Goal: Browse casually

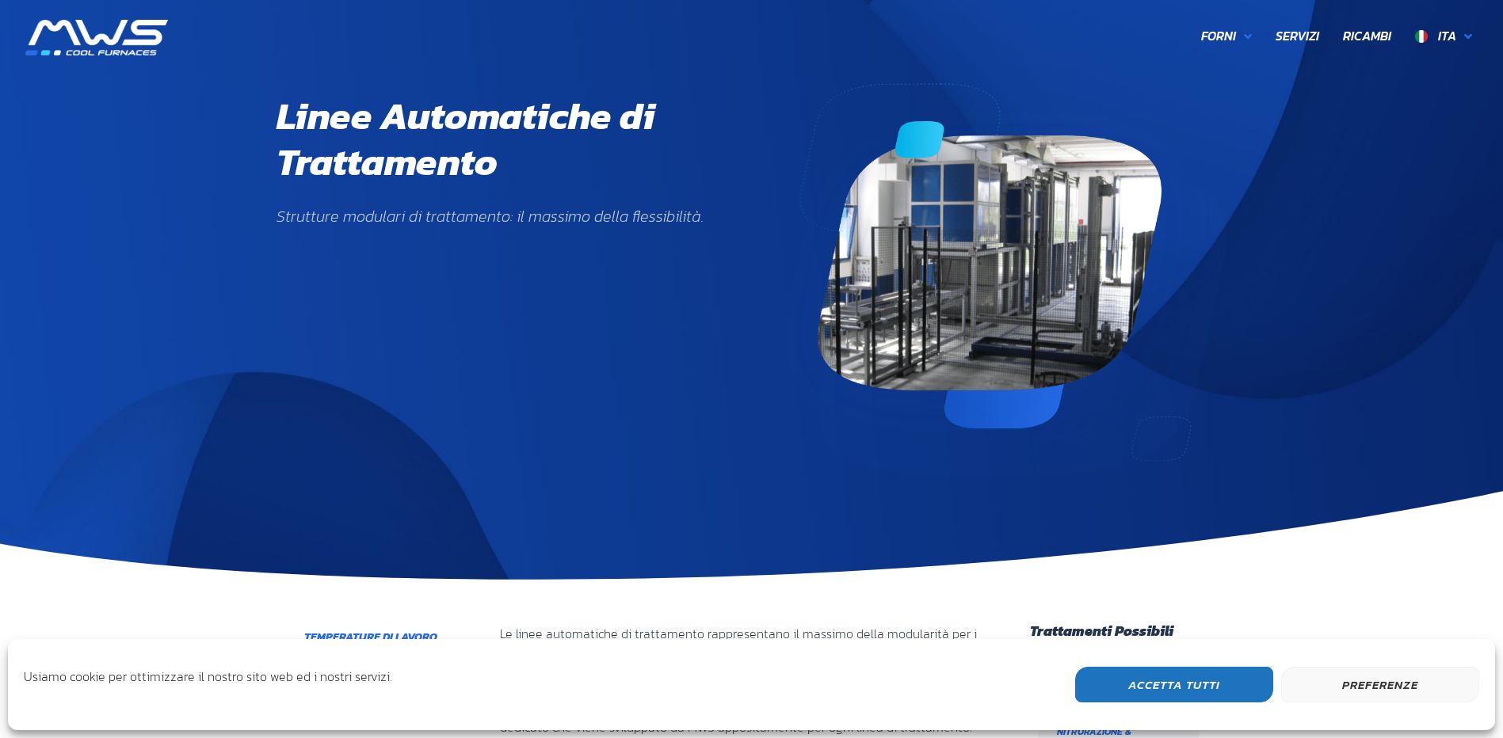
scroll to position [501, 927]
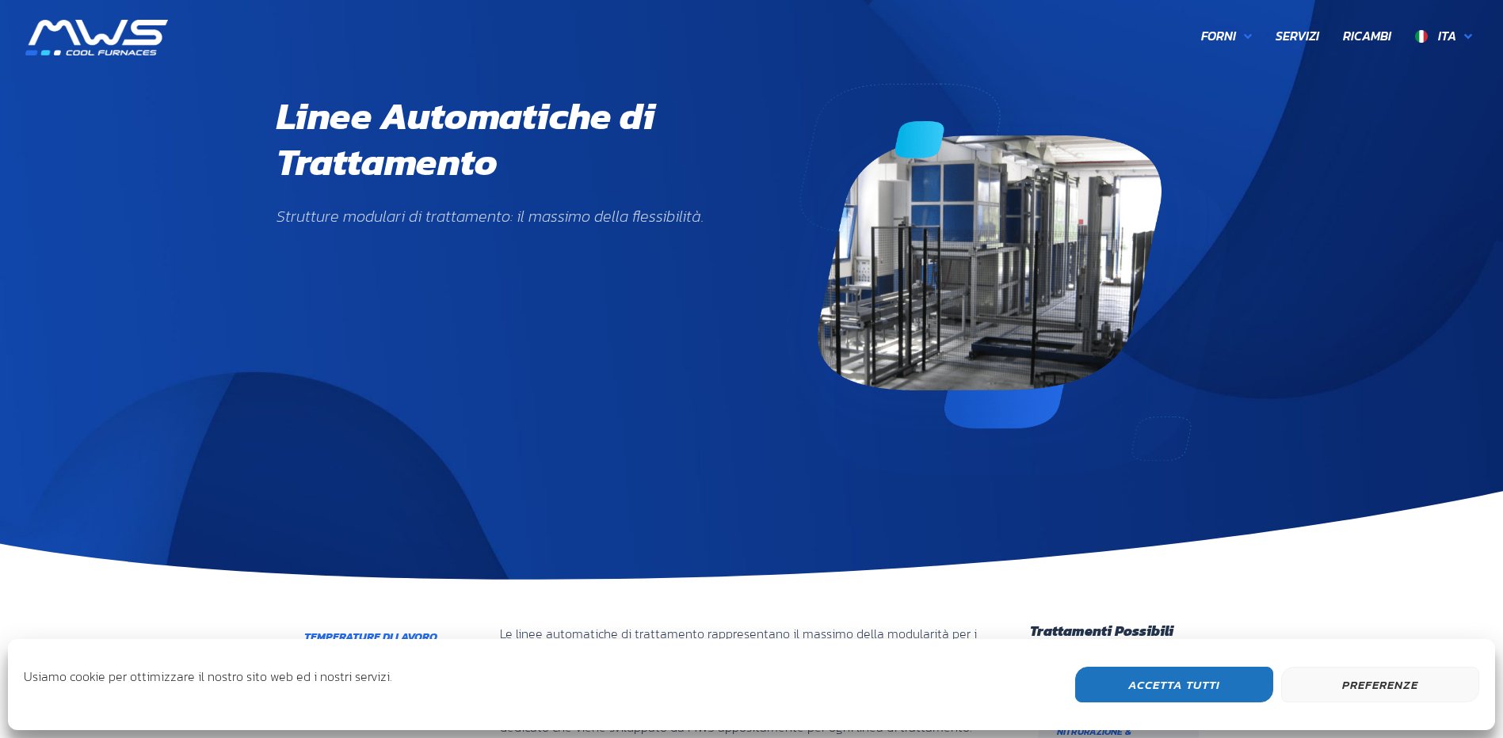
click at [1137, 682] on button "Accetta Tutti" at bounding box center [1174, 685] width 198 height 36
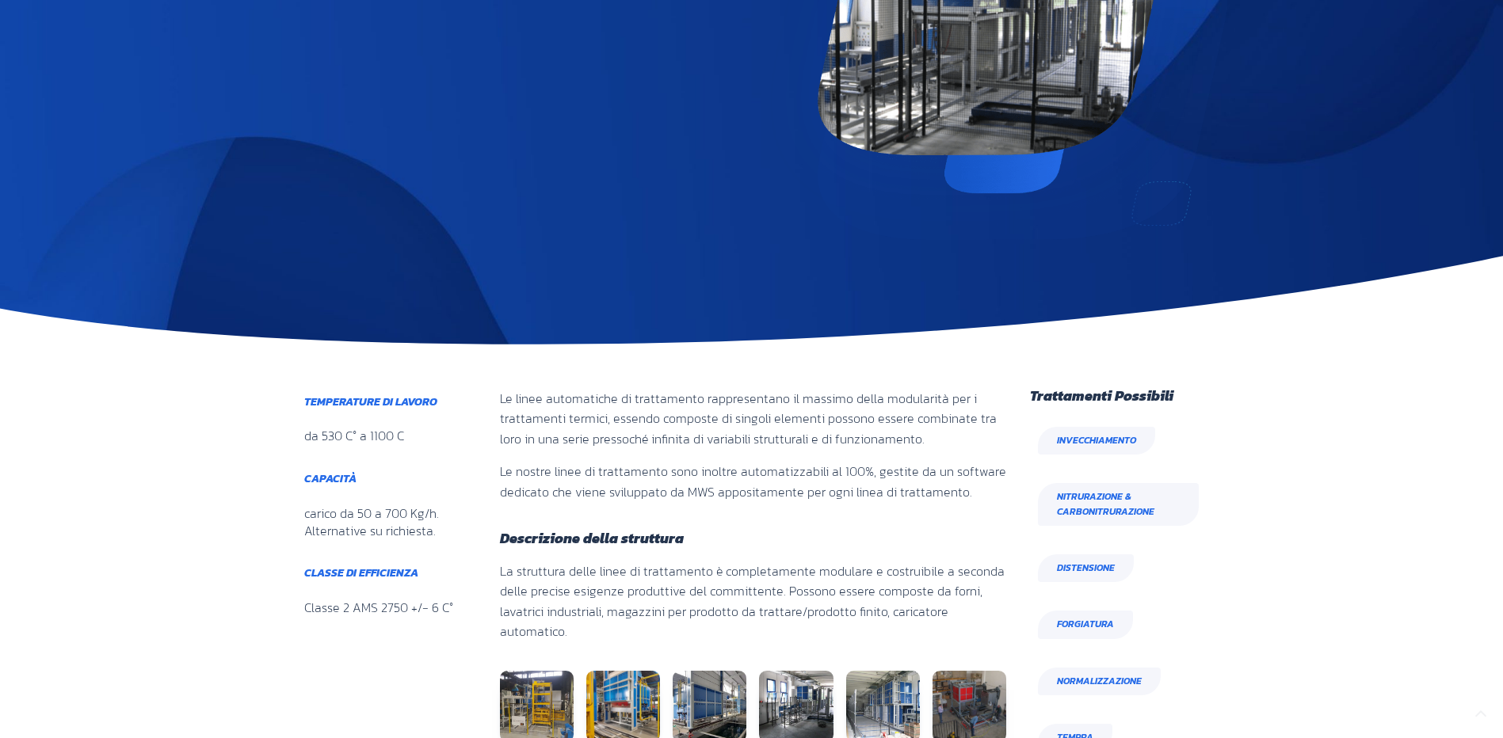
scroll to position [396, 0]
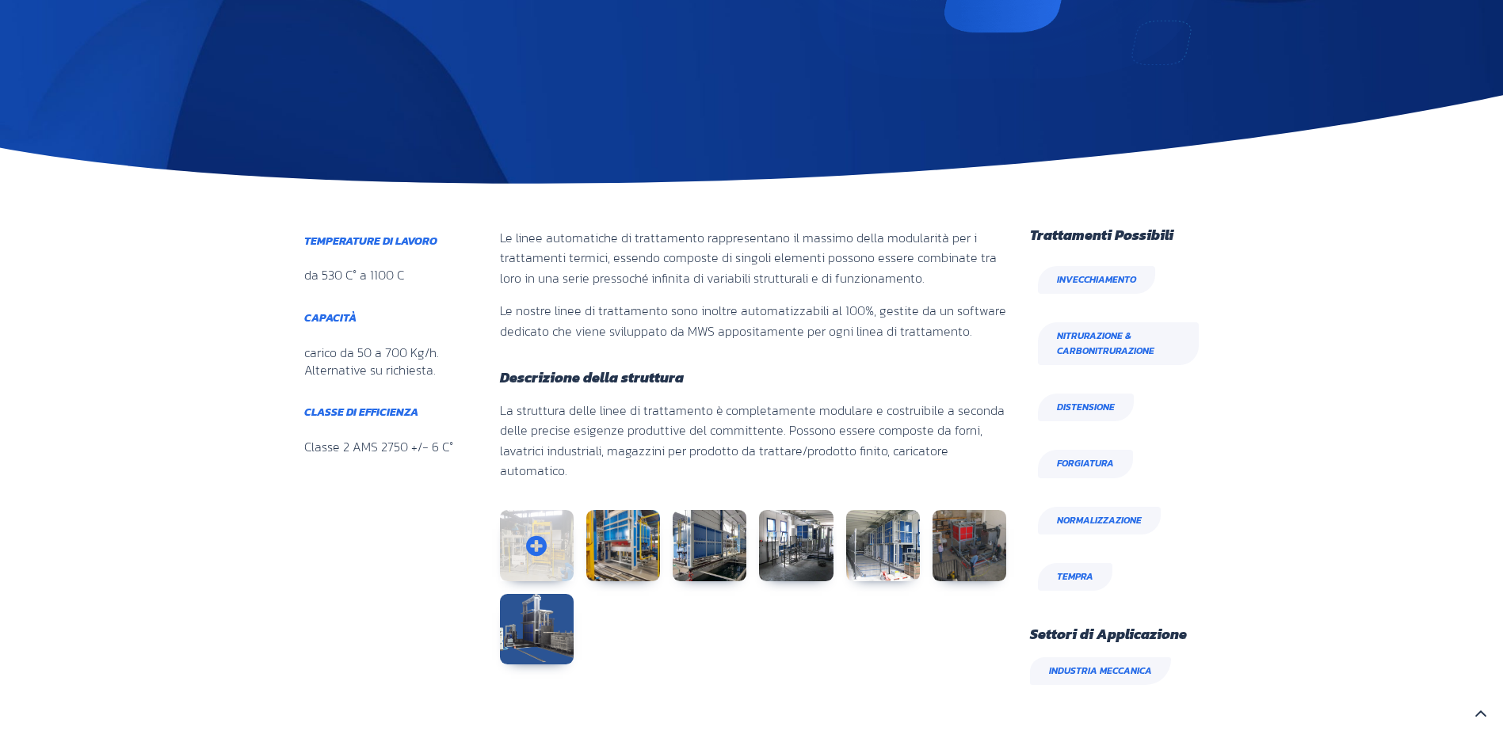
click at [530, 524] on link at bounding box center [537, 545] width 74 height 71
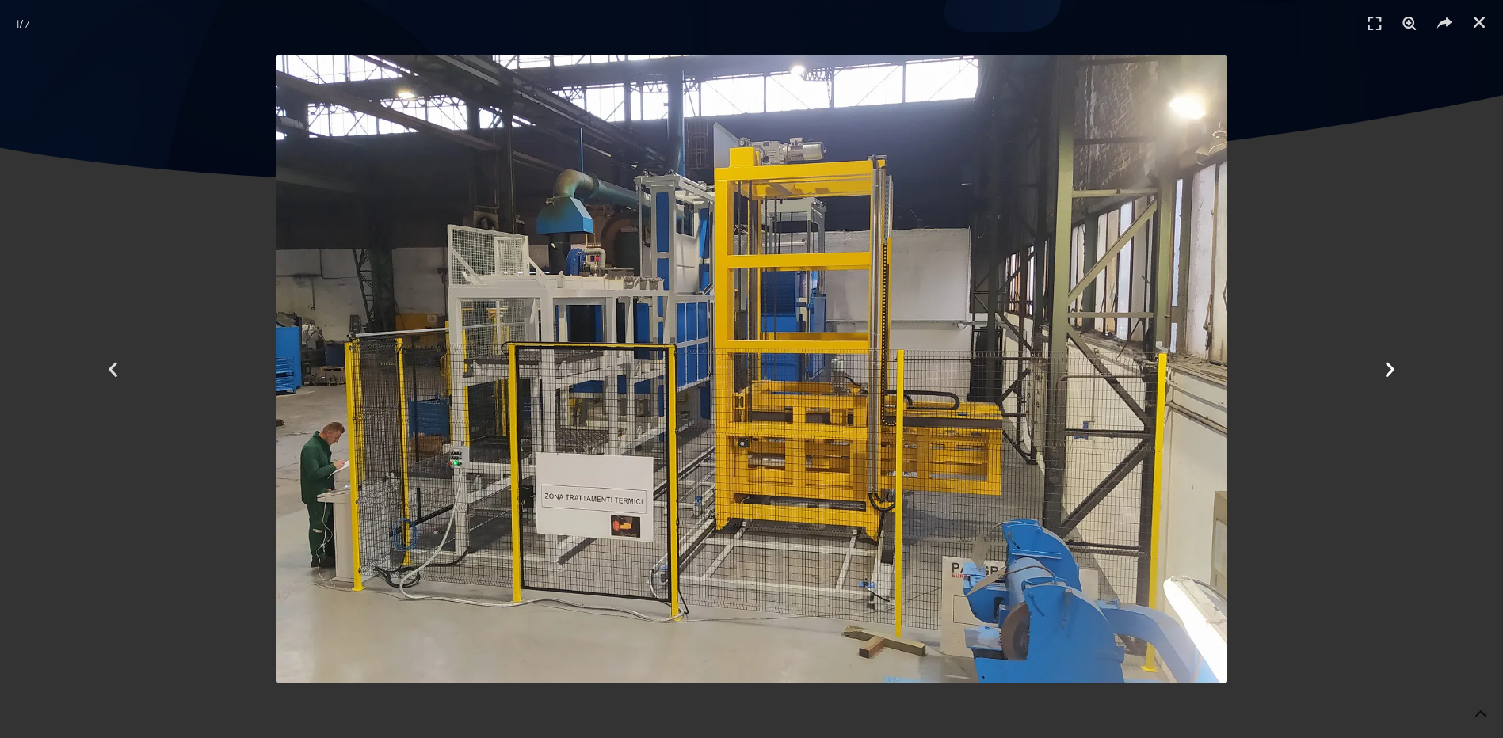
click at [1394, 375] on icon "Next slide" at bounding box center [1390, 370] width 20 height 20
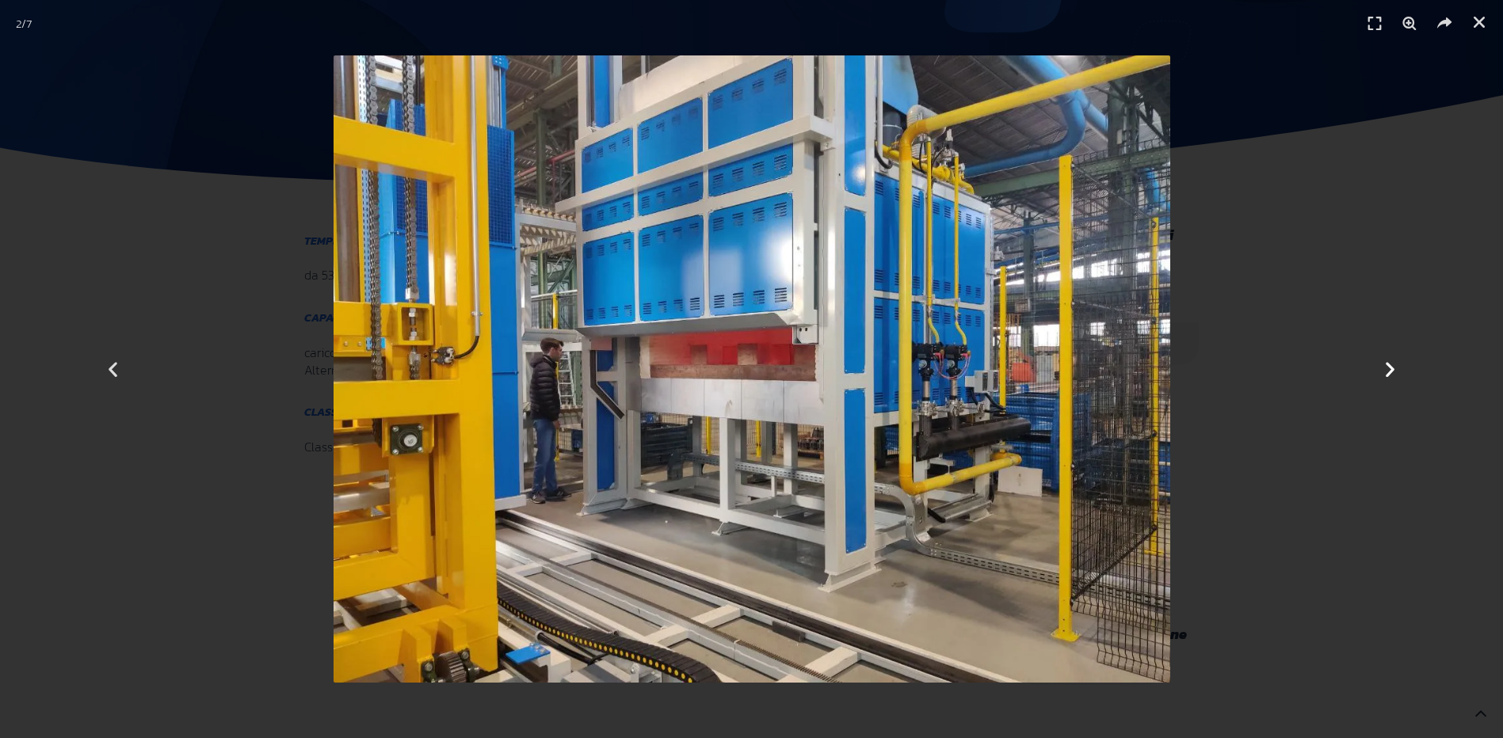
click at [1394, 375] on icon "Next slide" at bounding box center [1390, 370] width 20 height 20
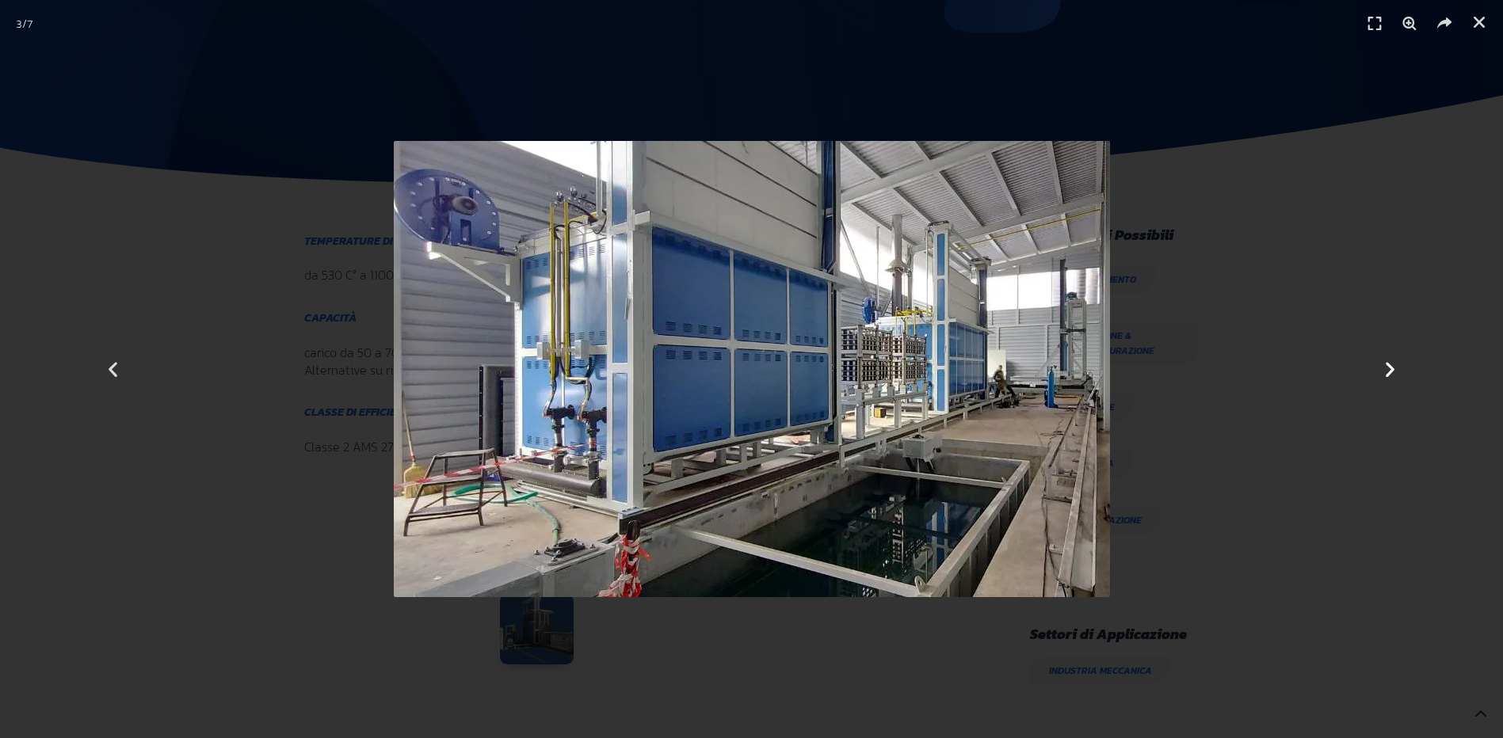
click at [1394, 375] on icon "Next slide" at bounding box center [1390, 370] width 20 height 20
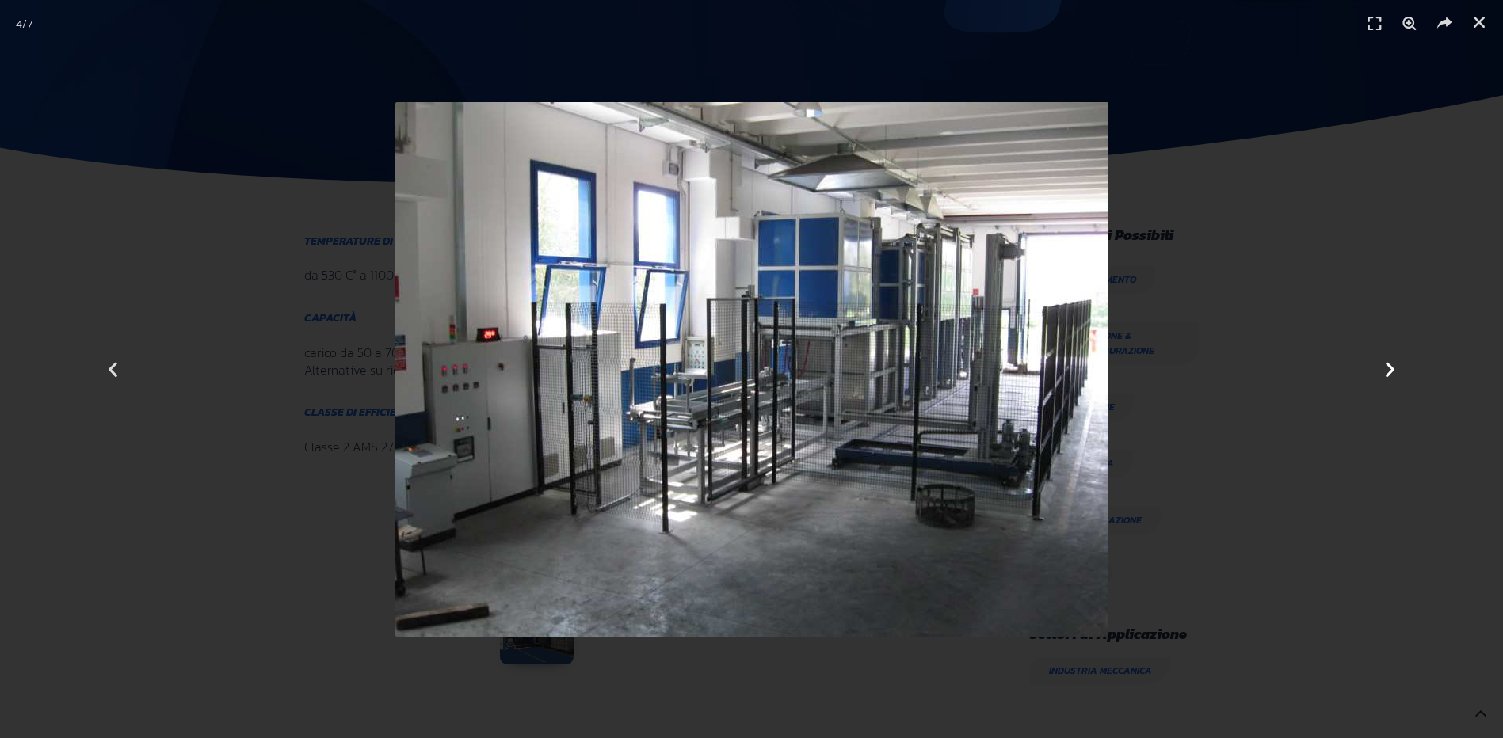
click at [1394, 375] on icon "Next slide" at bounding box center [1390, 370] width 20 height 20
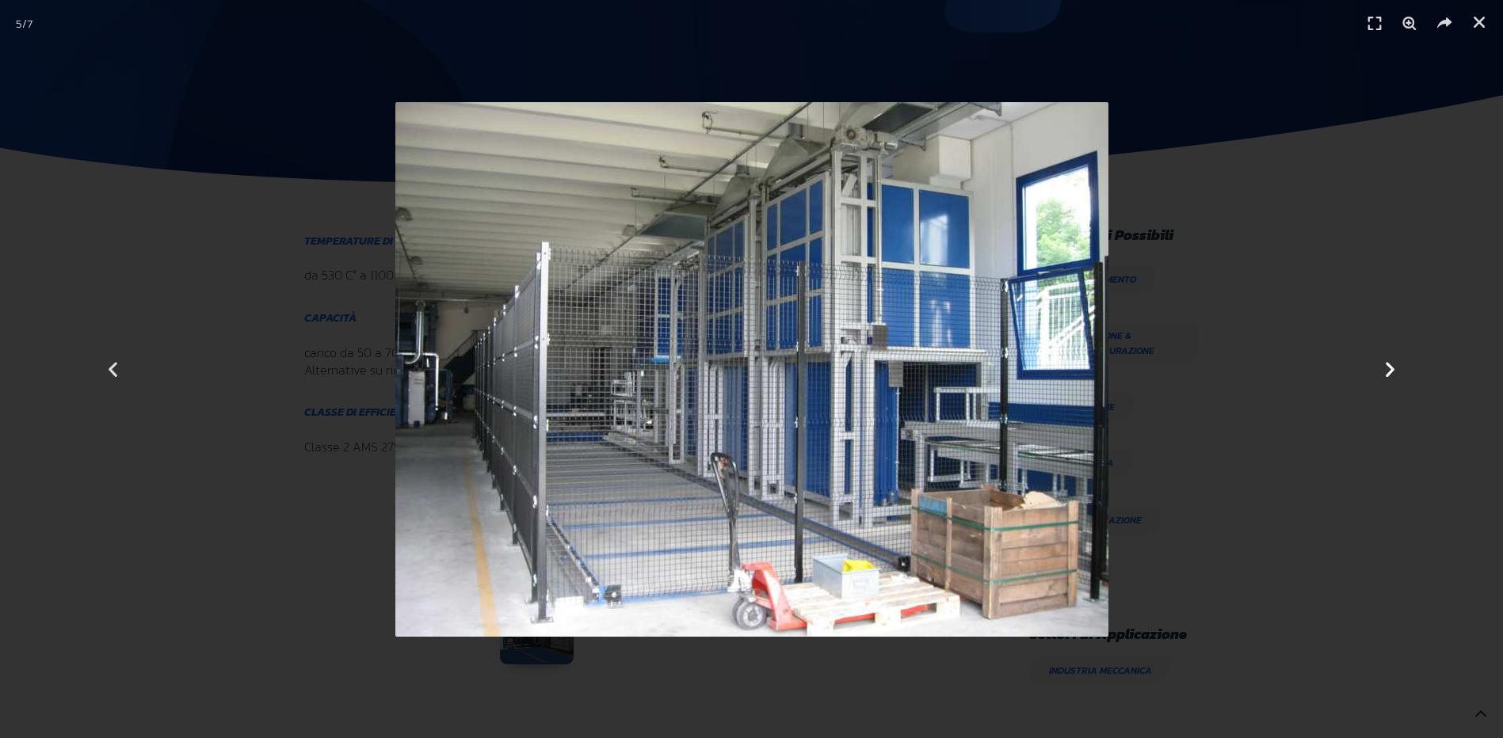
click at [1394, 375] on icon "Next slide" at bounding box center [1390, 370] width 20 height 20
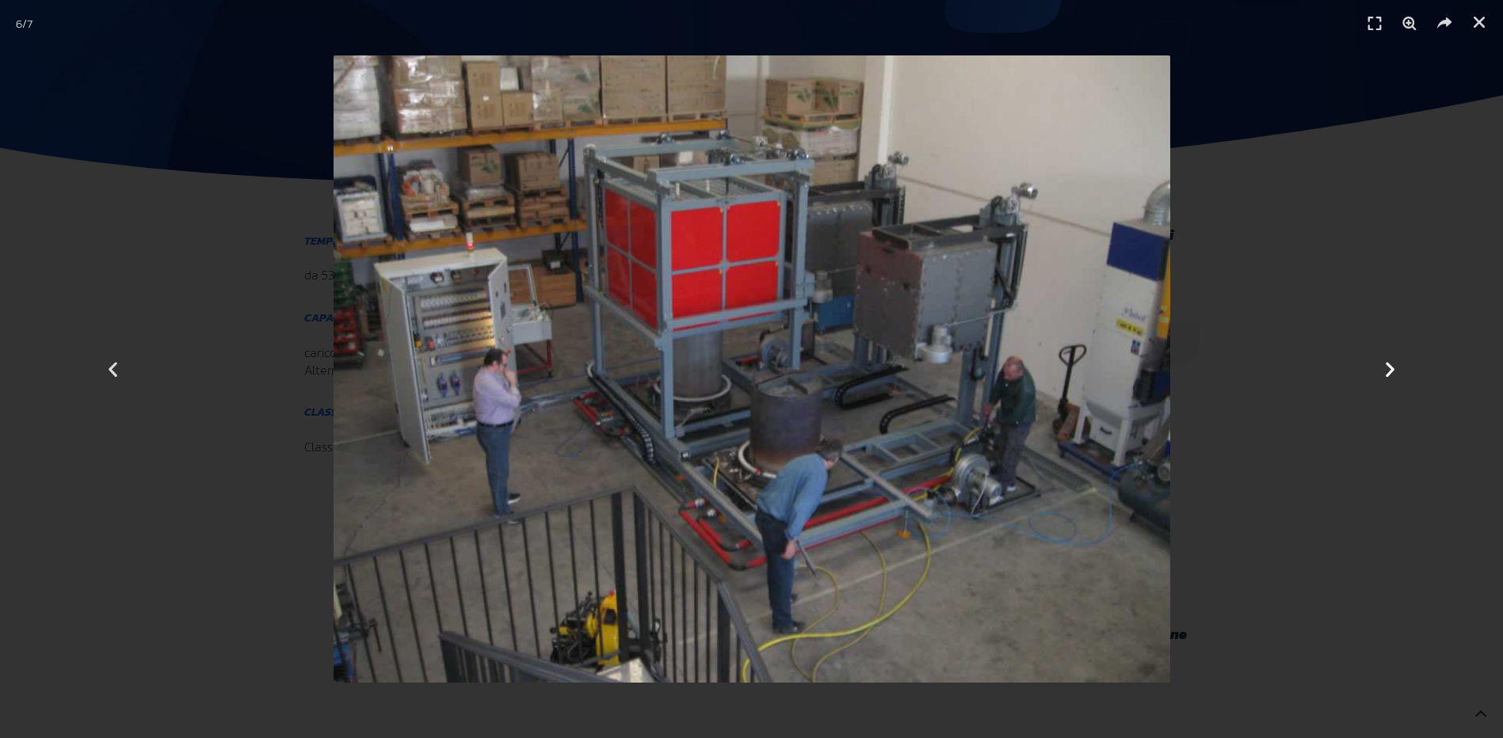
click at [1394, 375] on icon "Next slide" at bounding box center [1390, 370] width 20 height 20
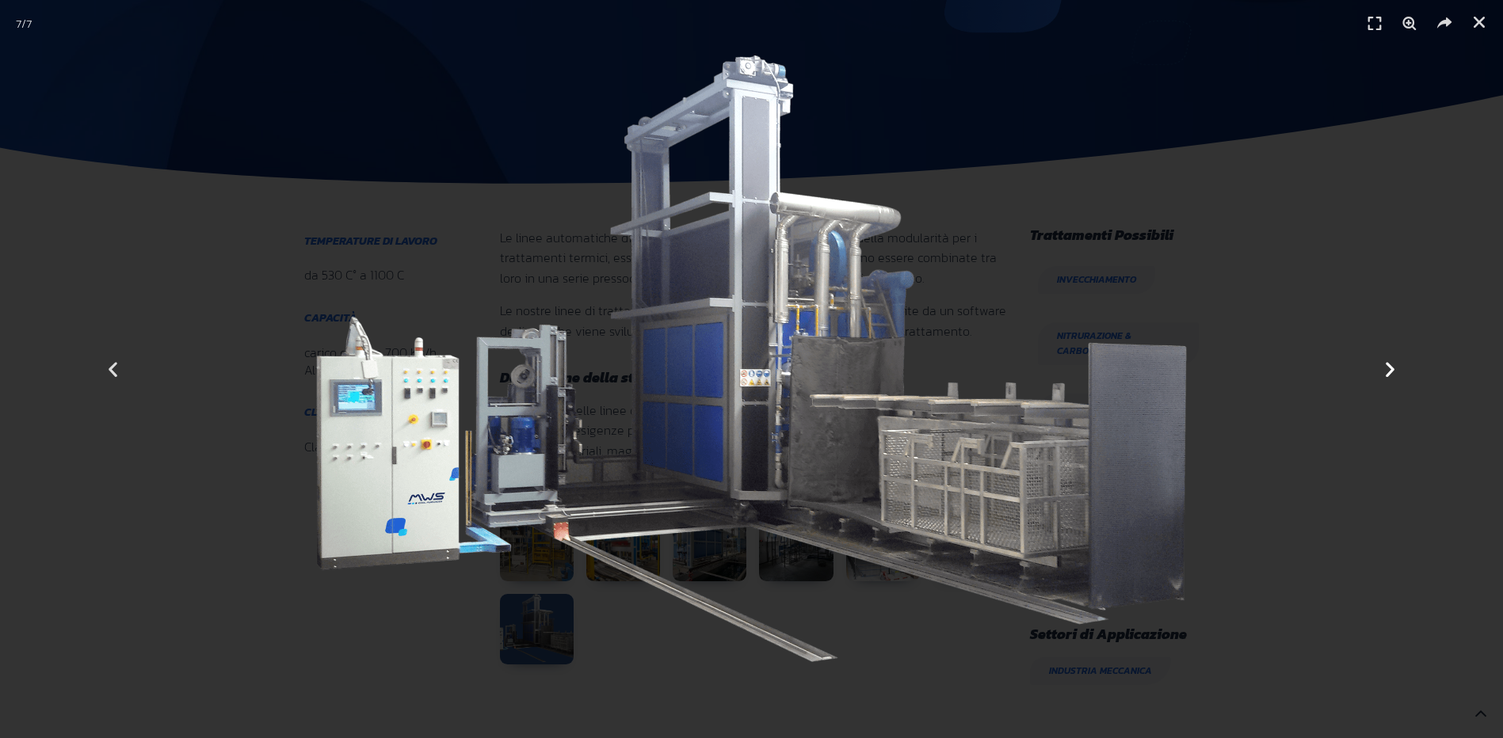
click at [1394, 375] on icon "Next slide" at bounding box center [1390, 370] width 20 height 20
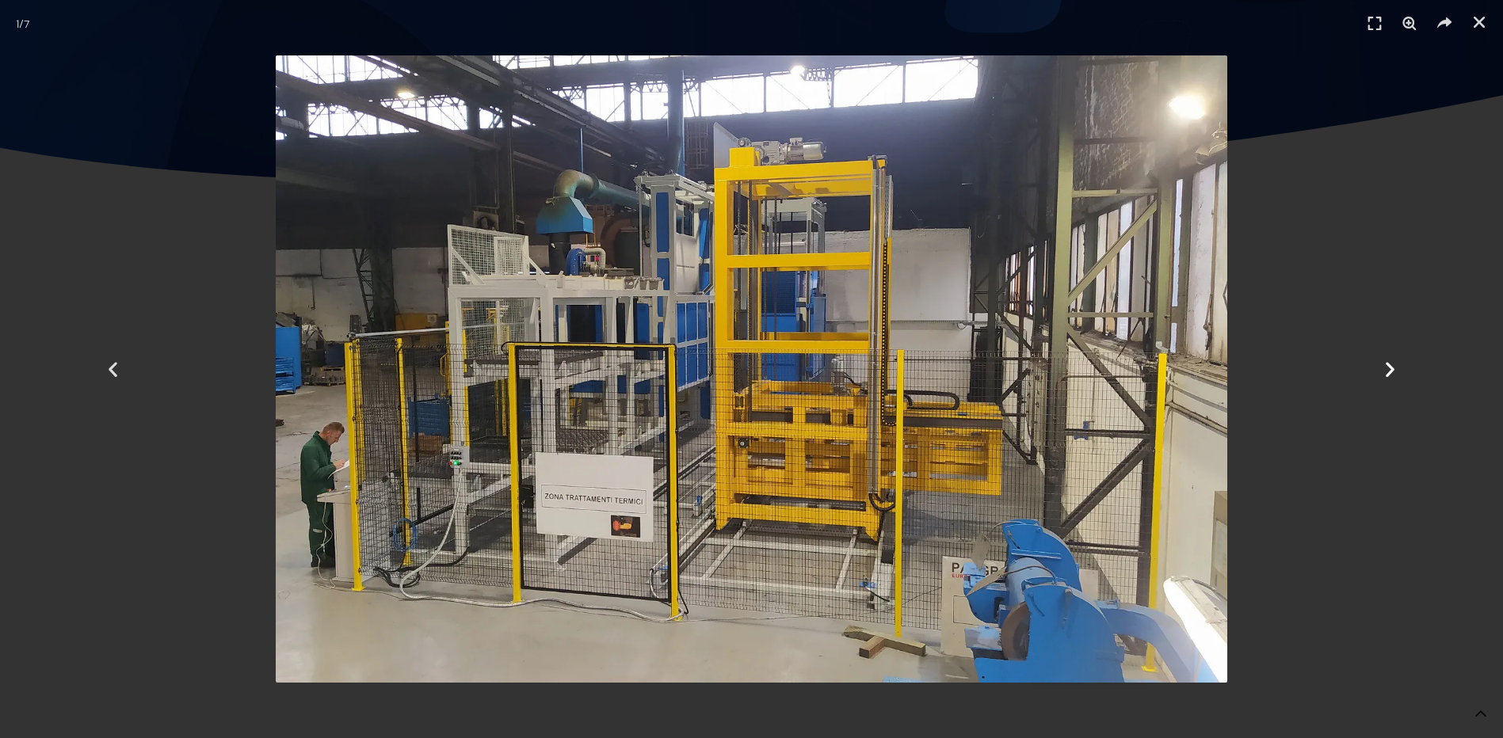
click at [1394, 375] on icon "Next slide" at bounding box center [1390, 370] width 20 height 20
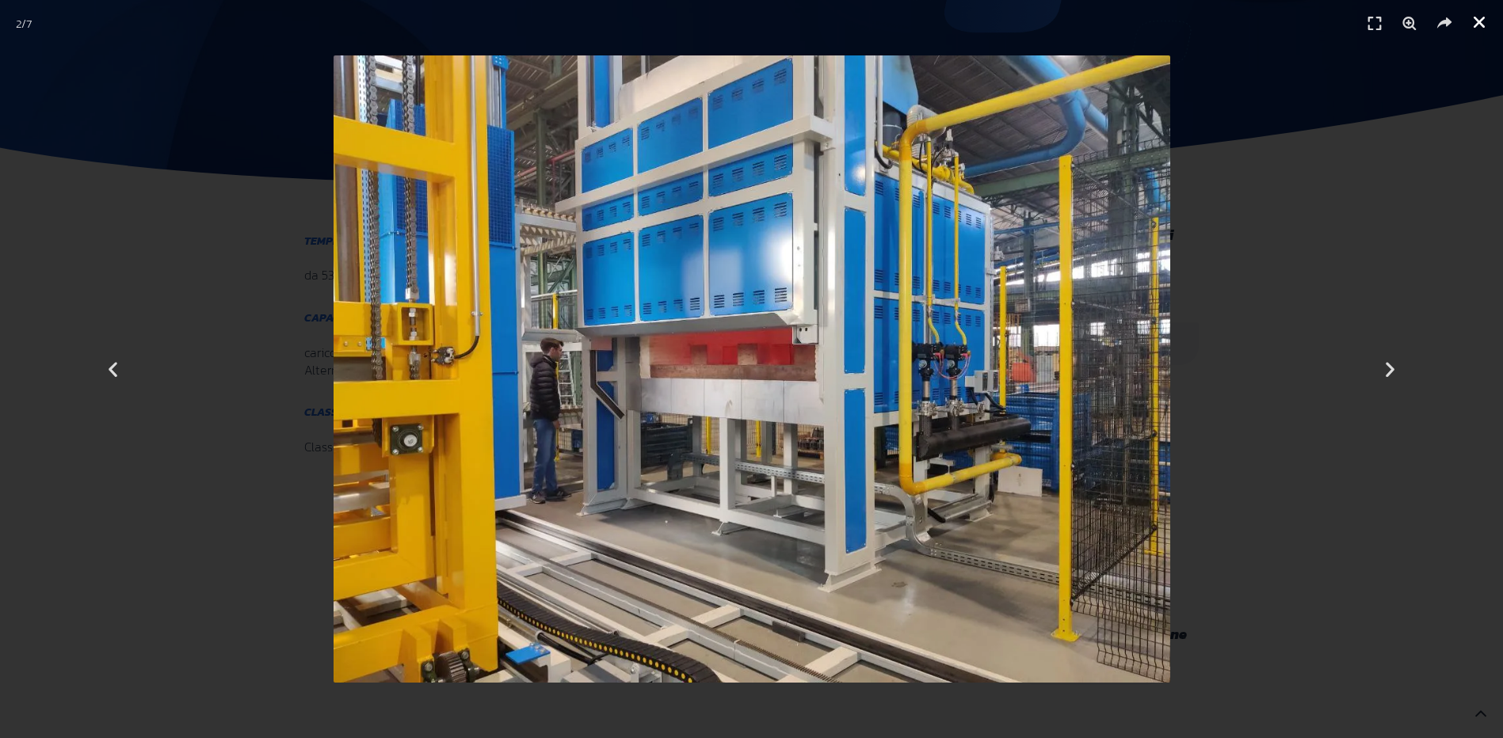
click at [1483, 21] on icon "Chiudi (Esc)" at bounding box center [1479, 22] width 16 height 16
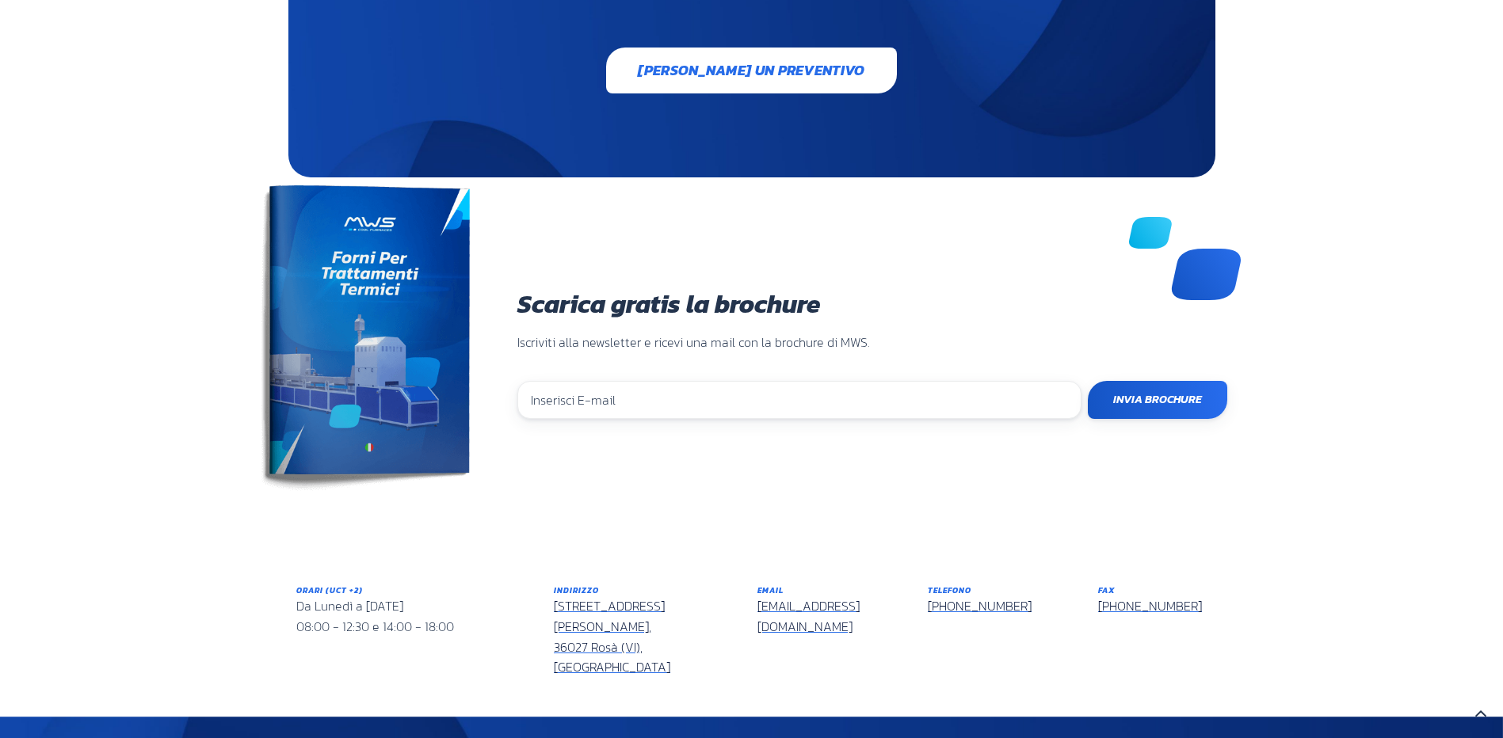
scroll to position [3169, 0]
